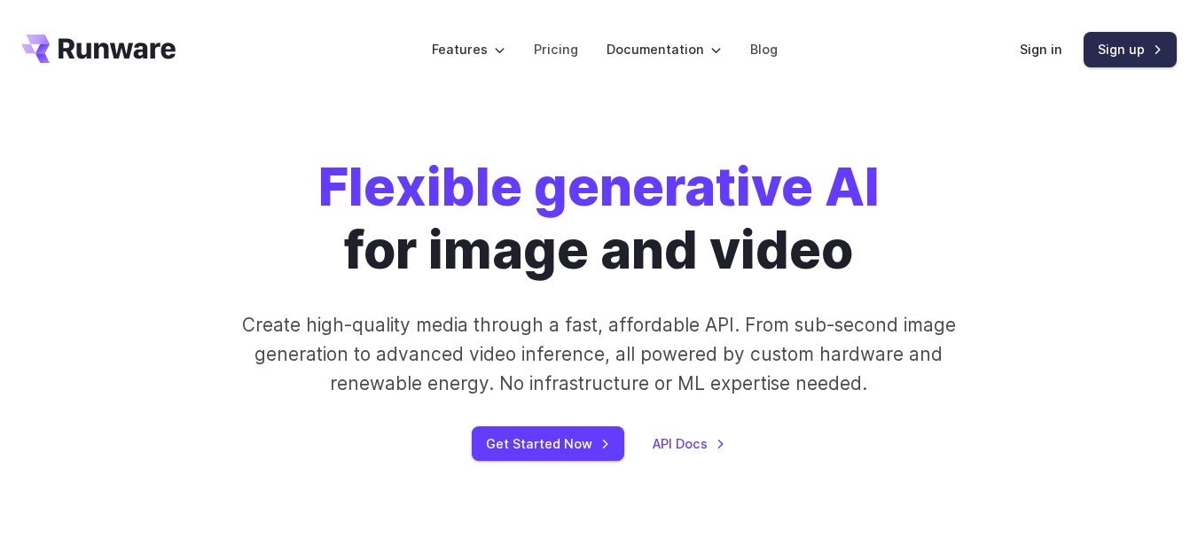
click at [1128, 35] on link "Sign up" at bounding box center [1129, 49] width 93 height 35
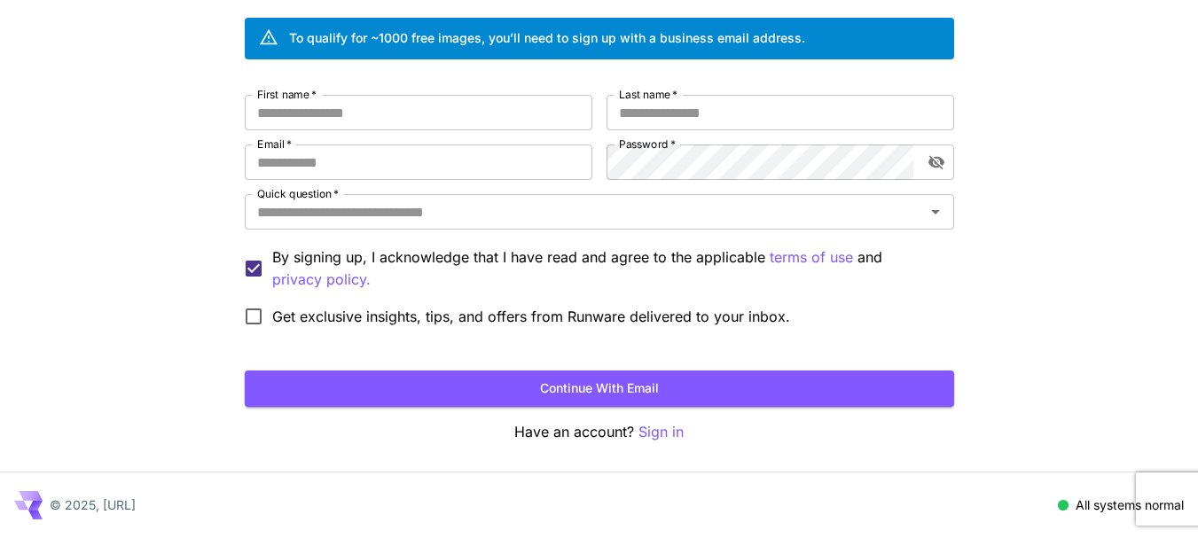
scroll to position [23, 0]
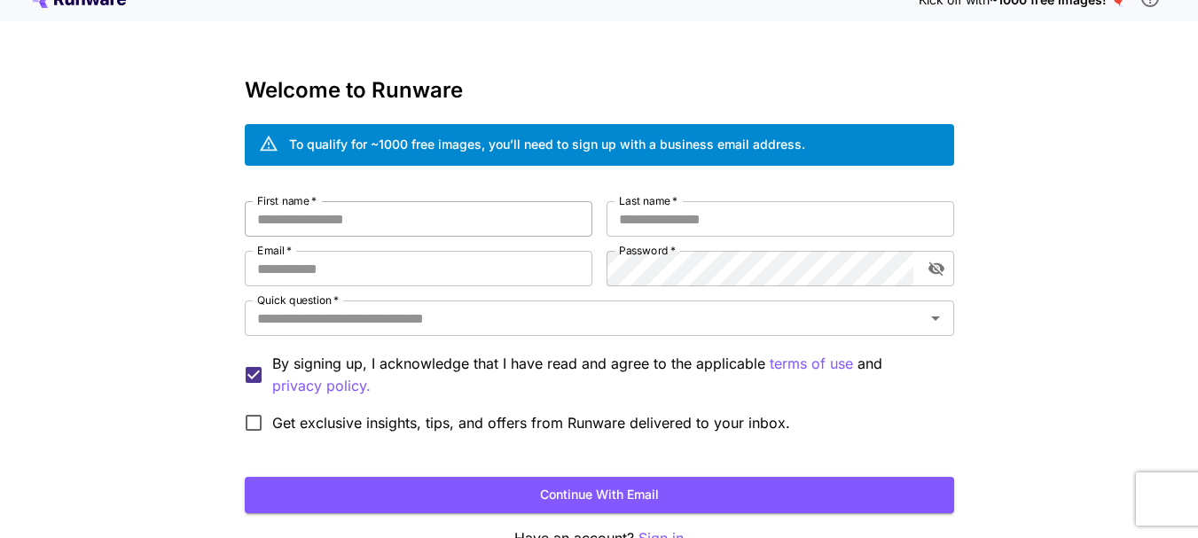
click at [361, 216] on input "First name   *" at bounding box center [418, 218] width 347 height 35
type input "******"
click at [671, 224] on input "Last name   *" at bounding box center [779, 218] width 347 height 35
type input "**********"
click at [338, 268] on input "Email   *" at bounding box center [418, 268] width 347 height 35
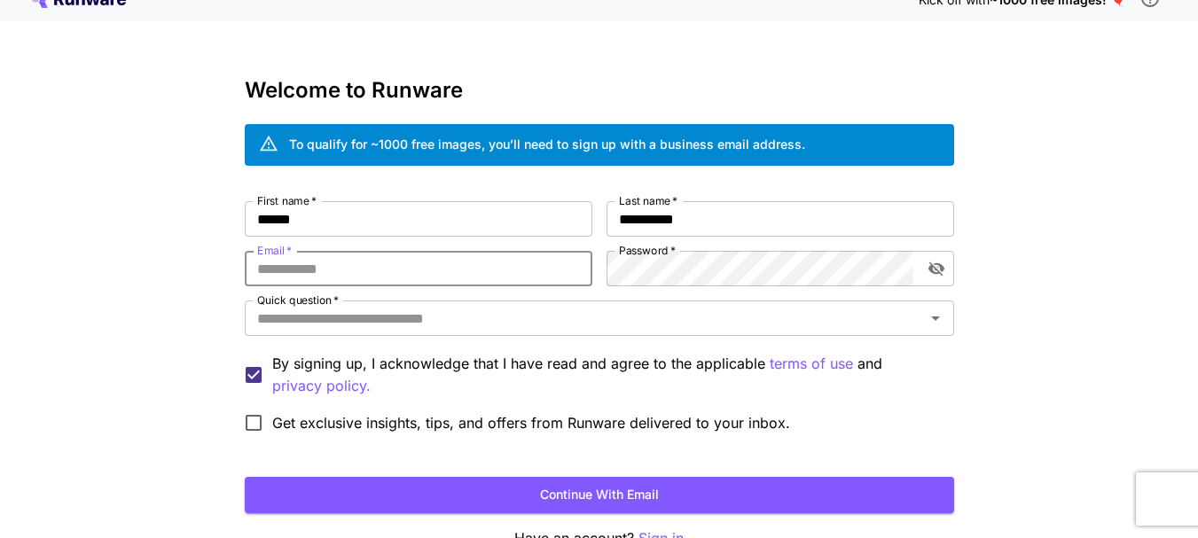
type input "**********"
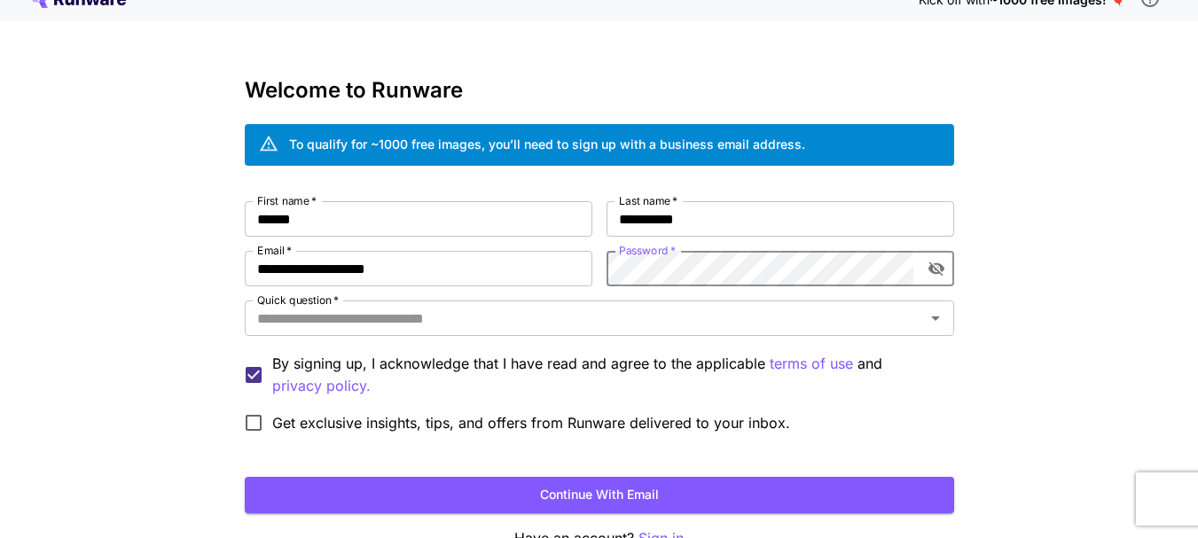
click at [935, 269] on icon "toggle password visibility" at bounding box center [935, 269] width 16 height 14
click at [940, 321] on icon "Open" at bounding box center [935, 318] width 21 height 21
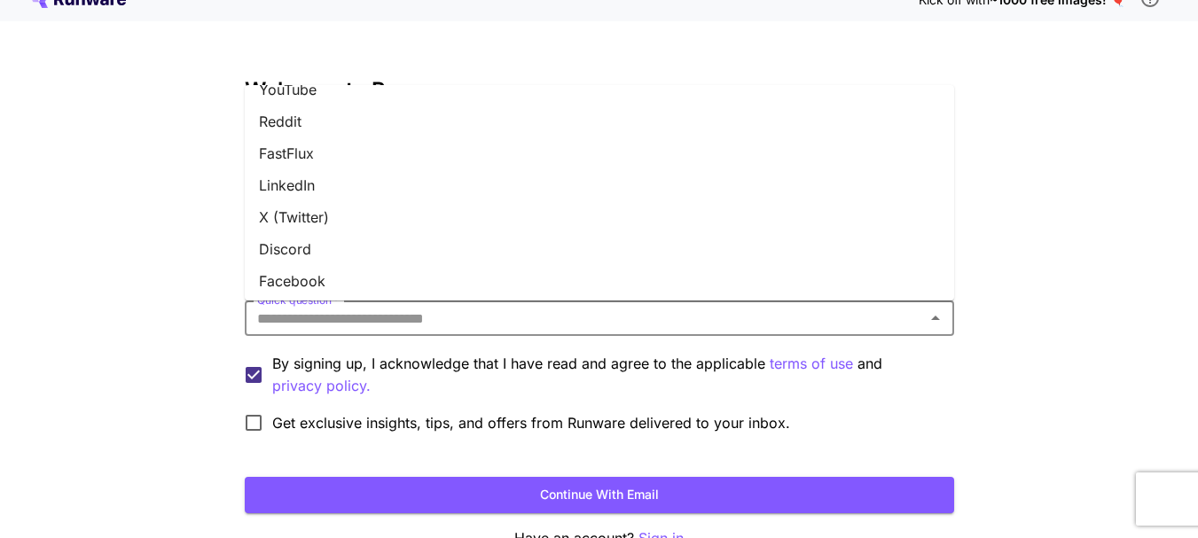
scroll to position [0, 0]
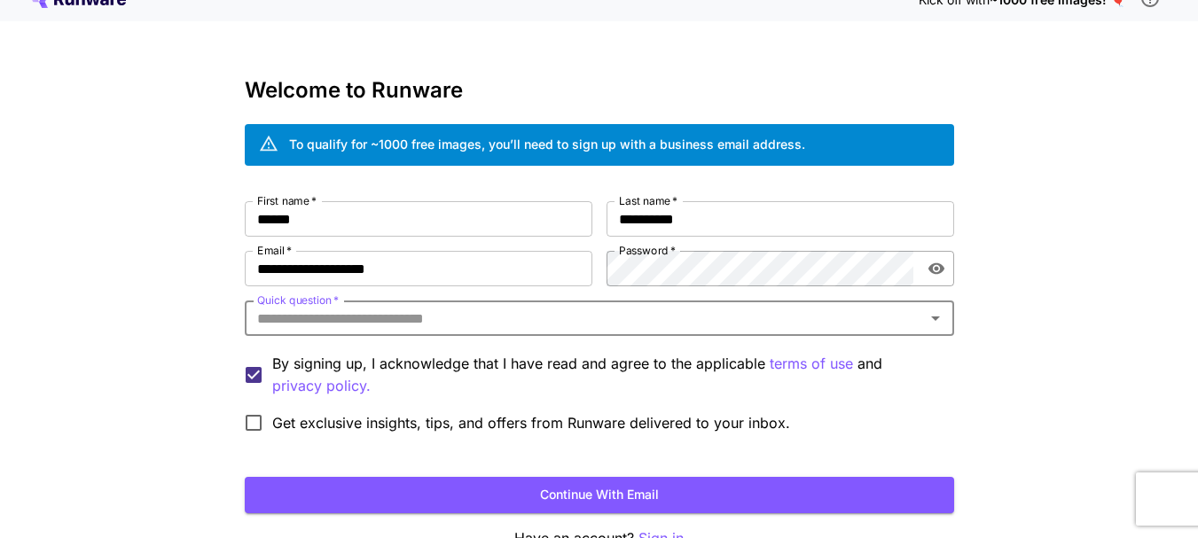
click at [456, 318] on input "Quick question   *" at bounding box center [584, 318] width 669 height 25
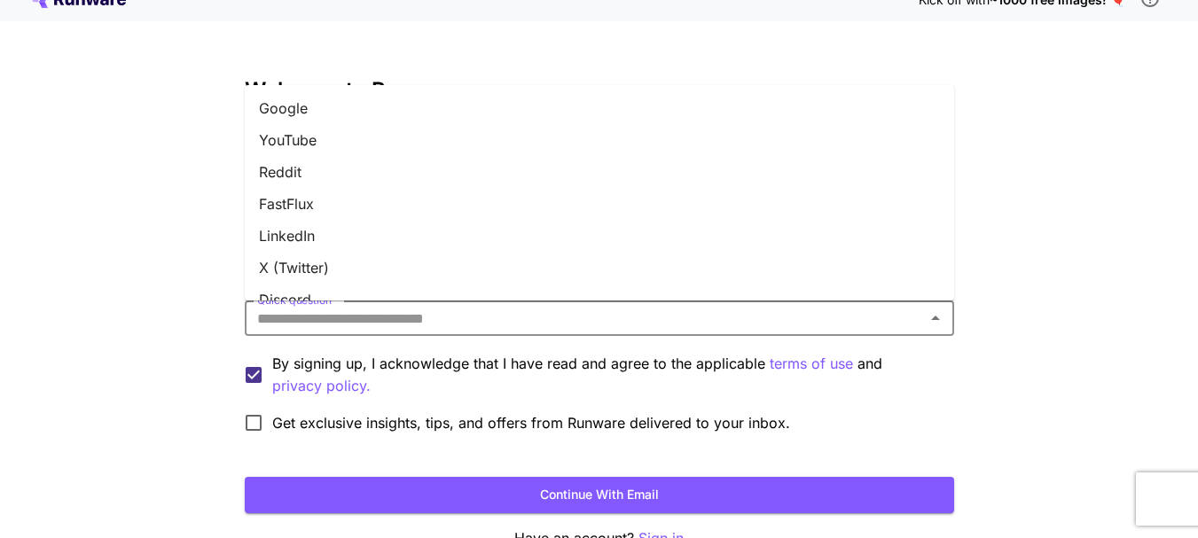
click at [304, 109] on li "Google" at bounding box center [599, 108] width 709 height 32
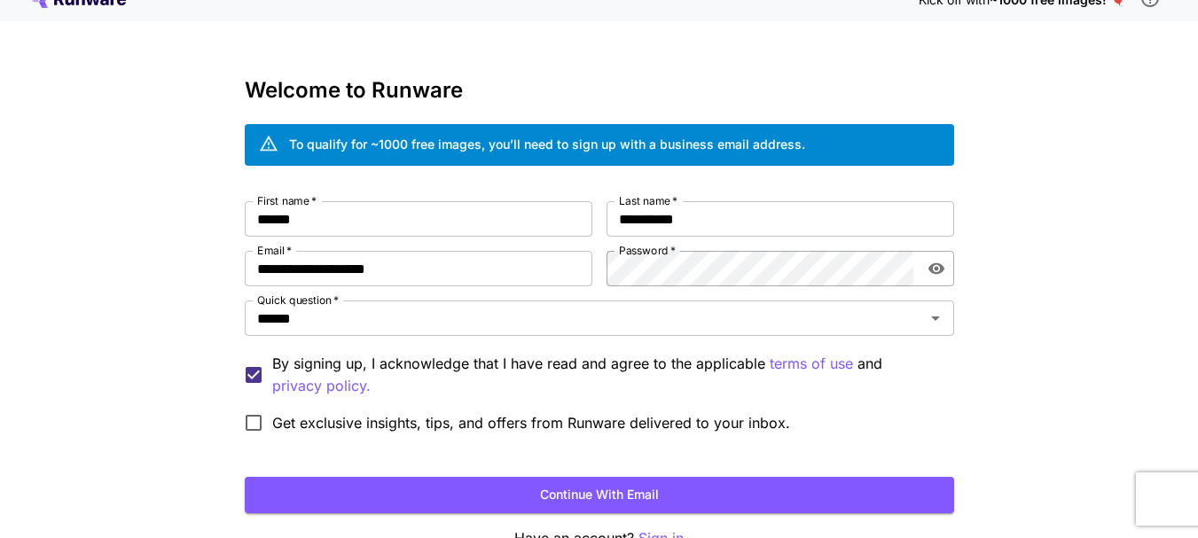
scroll to position [129, 0]
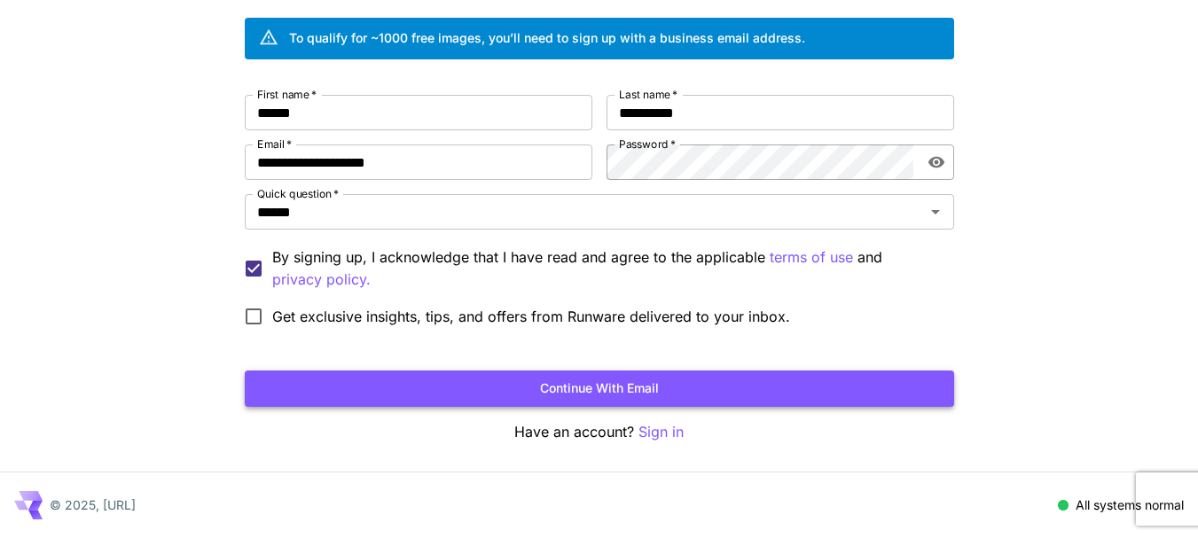
click at [605, 388] on button "Continue with email" at bounding box center [599, 389] width 709 height 36
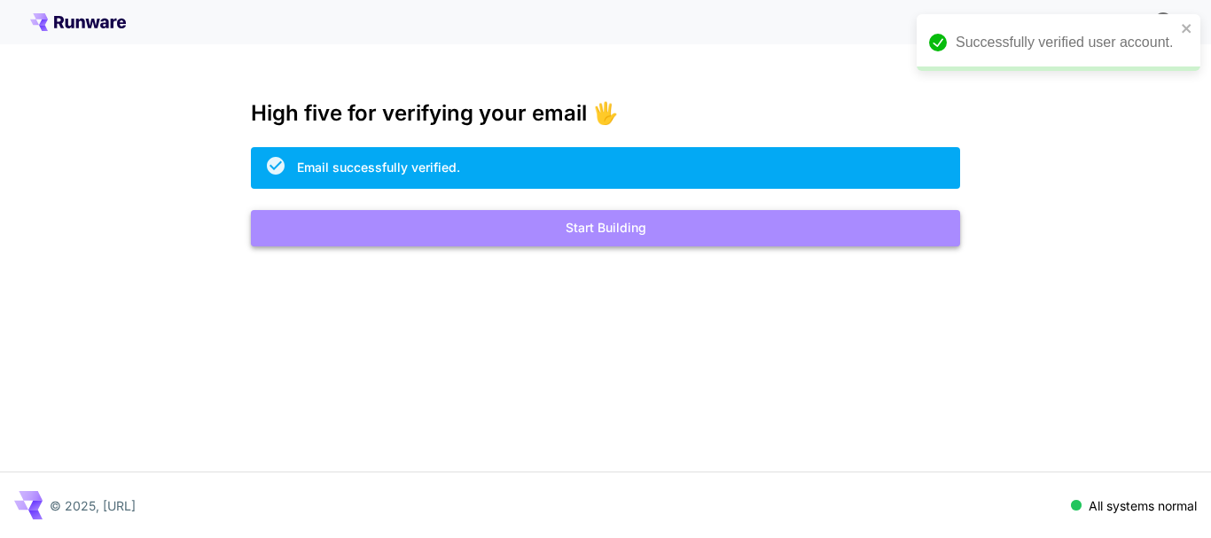
click at [613, 228] on button "Start Building" at bounding box center [605, 228] width 709 height 36
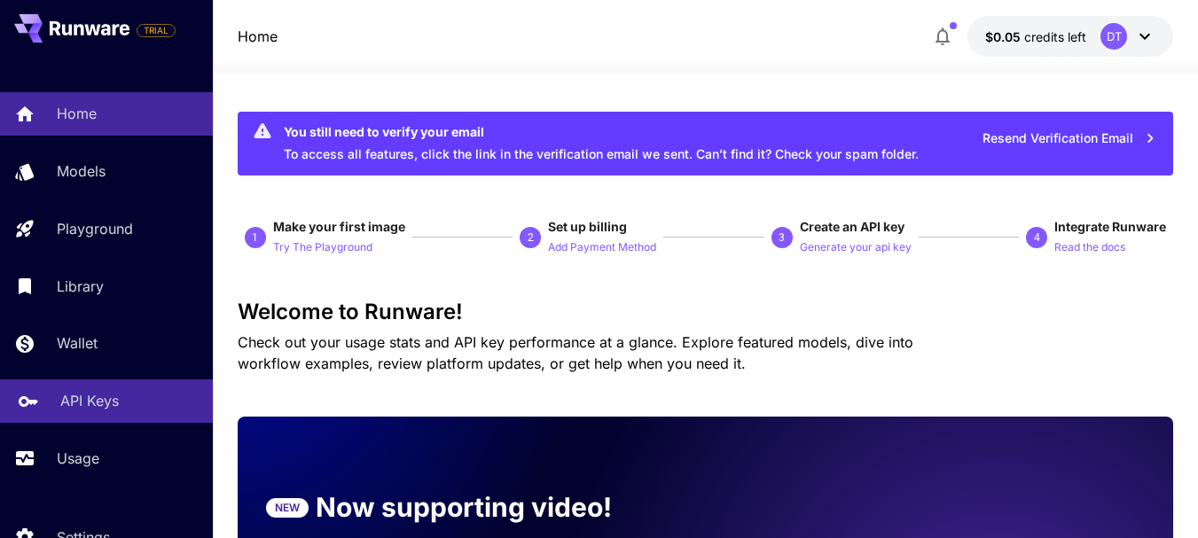
click at [72, 395] on p "API Keys" at bounding box center [89, 400] width 59 height 21
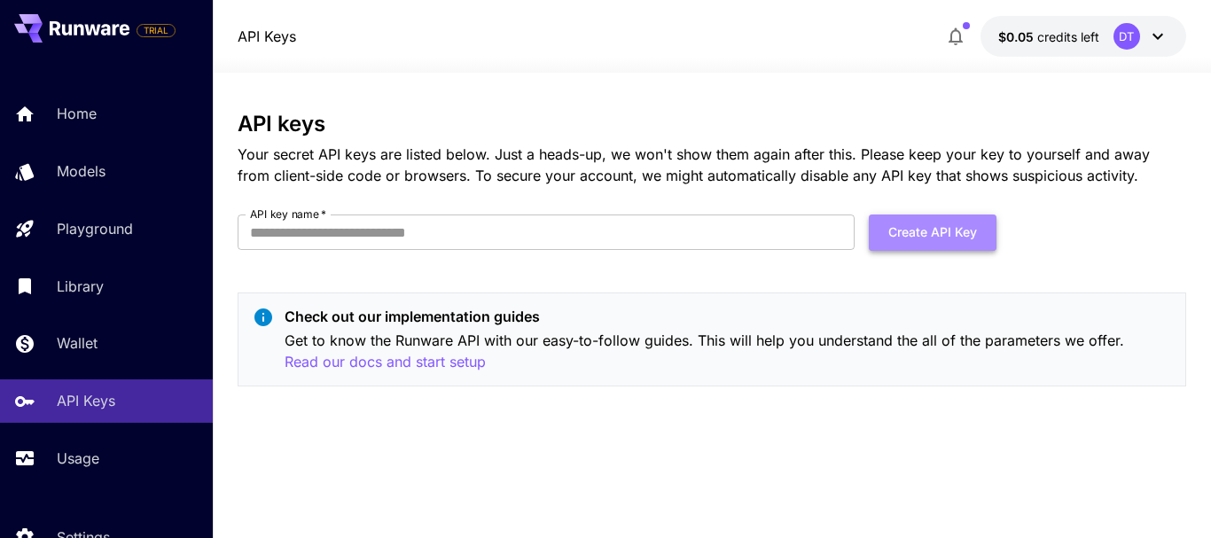
click at [938, 239] on button "Create API Key" at bounding box center [933, 233] width 128 height 36
click at [449, 224] on input "API key name   *" at bounding box center [546, 232] width 617 height 35
type input "**********"
click at [926, 232] on button "Create API Key" at bounding box center [933, 233] width 128 height 36
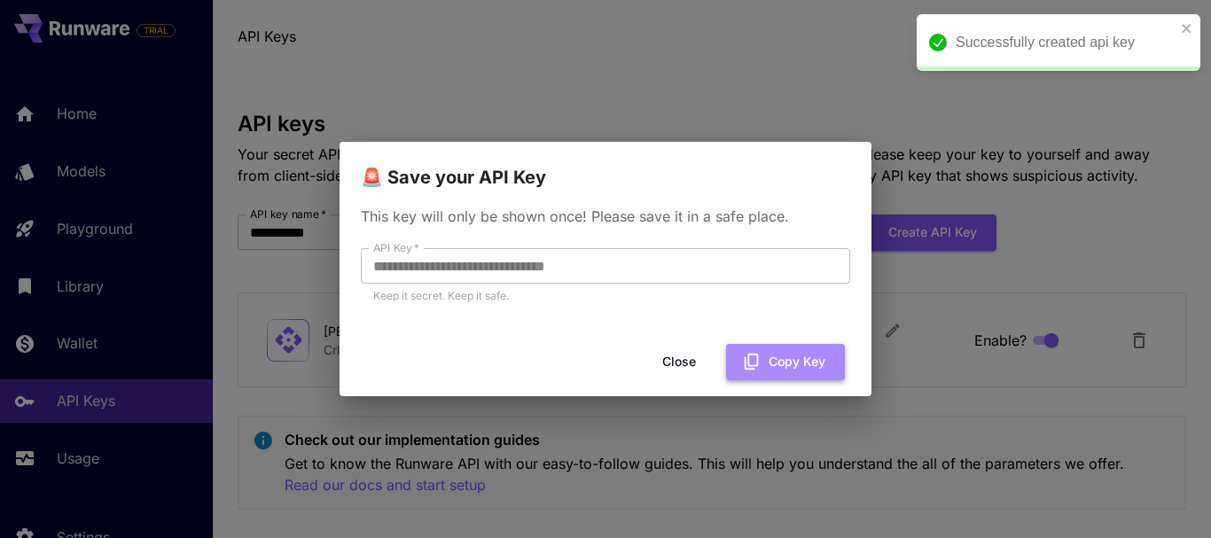
click at [797, 359] on button "Copy Key" at bounding box center [785, 362] width 119 height 36
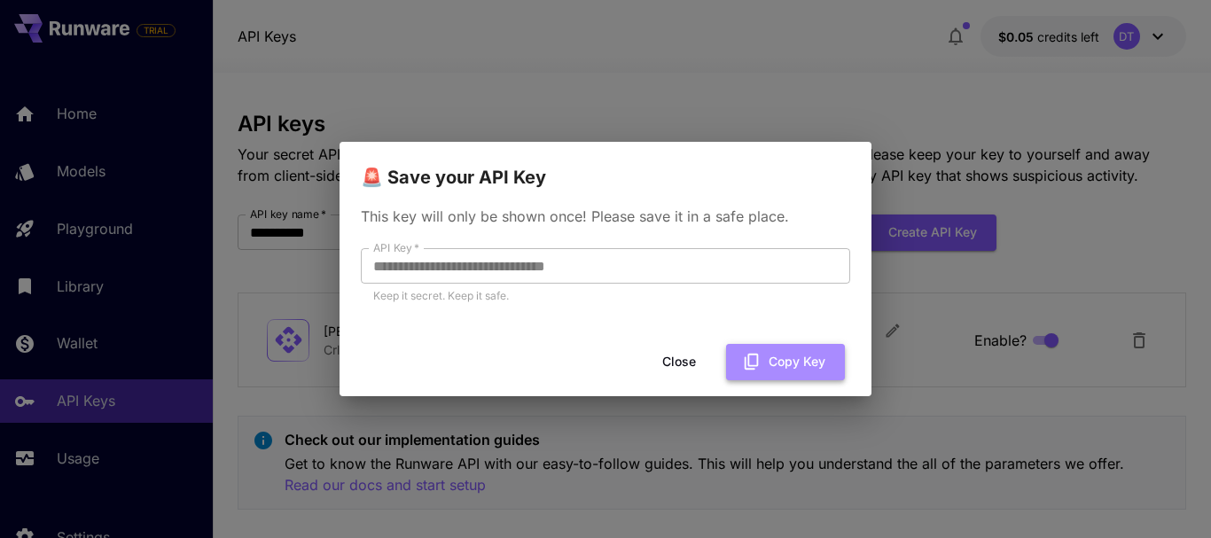
click at [805, 360] on button "Copy Key" at bounding box center [785, 362] width 119 height 36
click at [683, 369] on button "Close" at bounding box center [679, 362] width 80 height 36
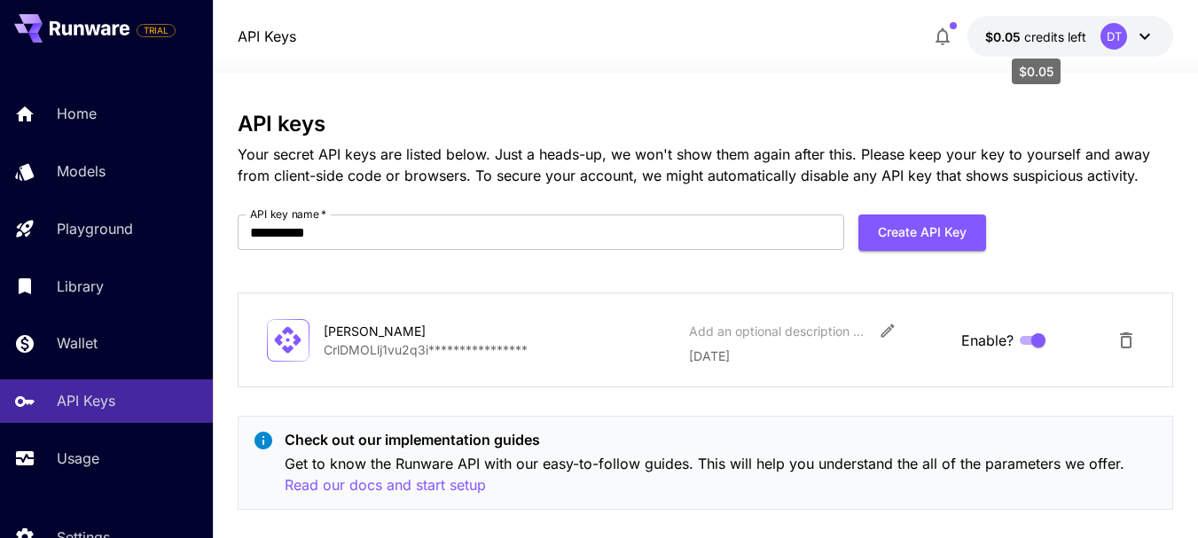
click at [1028, 37] on span "credits left" at bounding box center [1055, 36] width 62 height 15
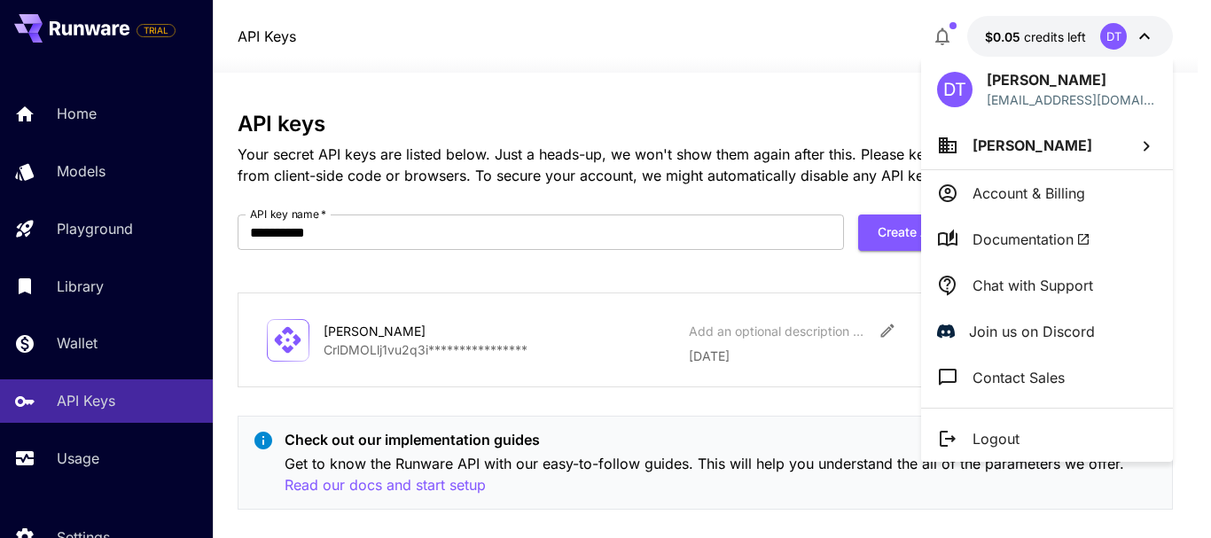
click at [1047, 191] on p "Account & Billing" at bounding box center [1028, 193] width 113 height 21
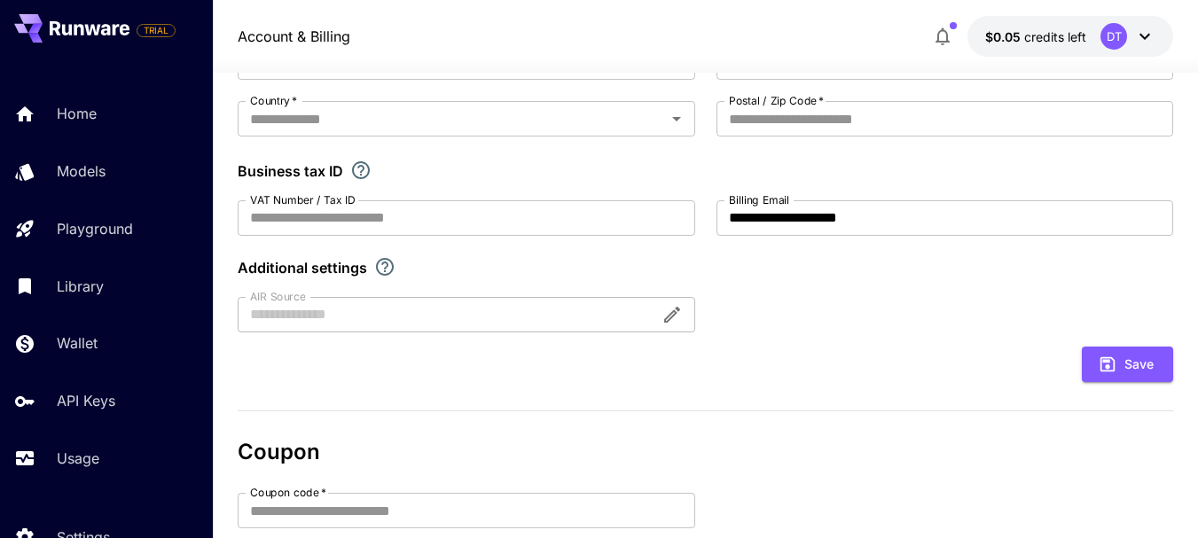
scroll to position [13, 0]
